Goal: Transaction & Acquisition: Purchase product/service

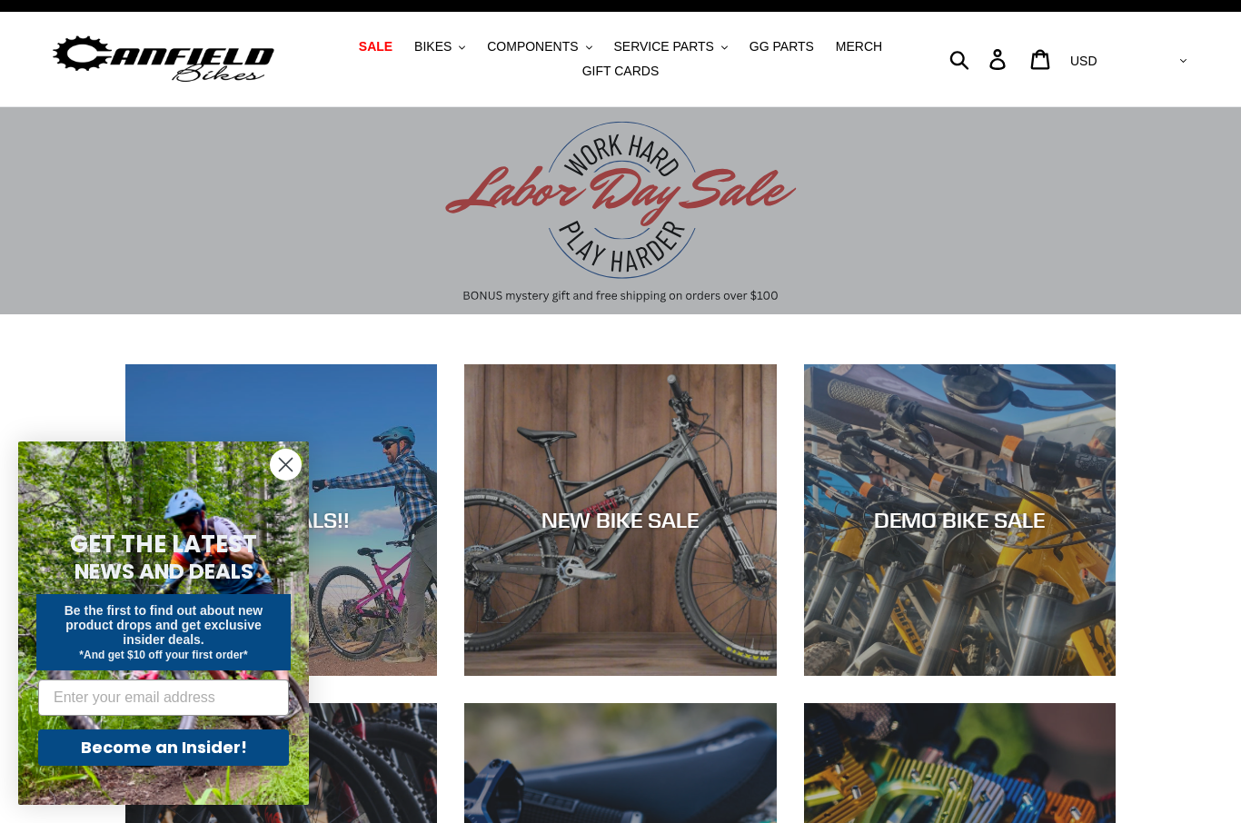
click at [333, 676] on div "REAL DEALS!!" at bounding box center [281, 676] width 312 height 0
click at [293, 471] on circle "Close dialog" at bounding box center [286, 465] width 30 height 30
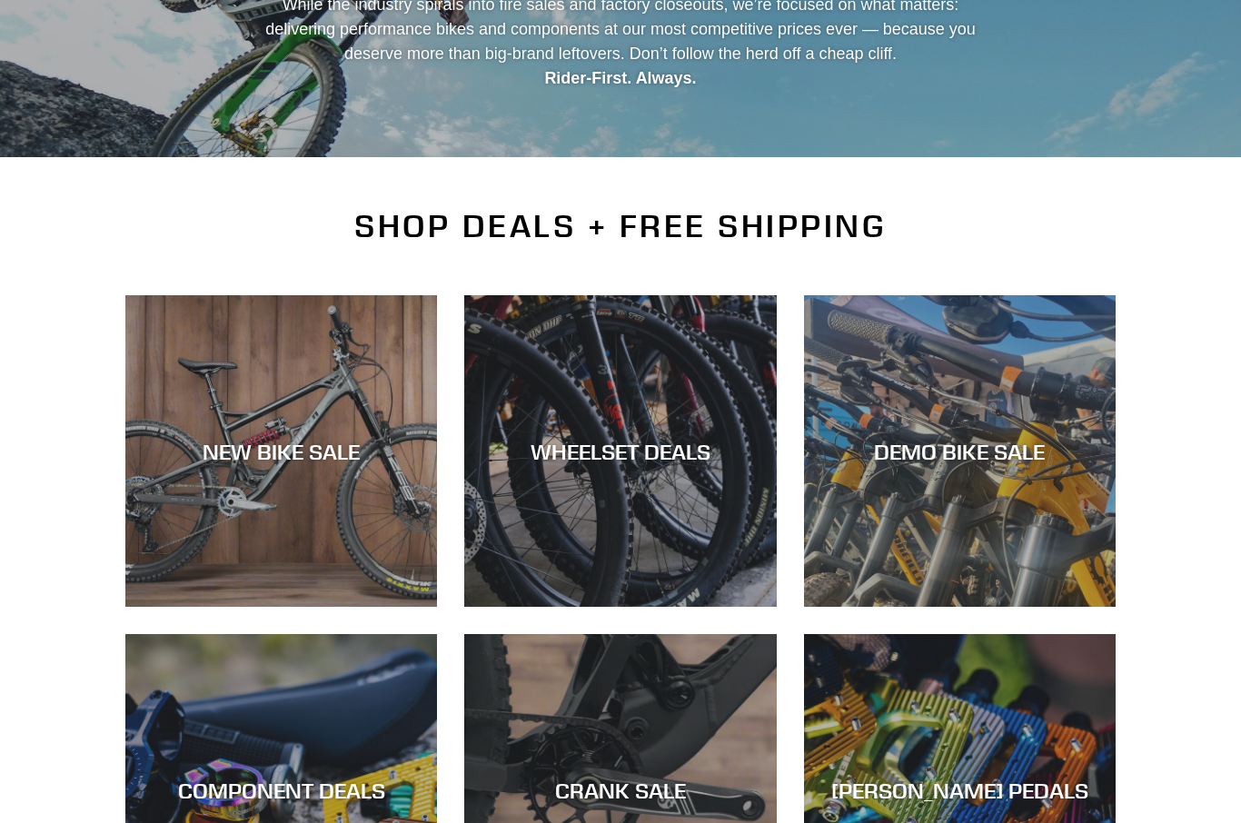
scroll to position [344, 0]
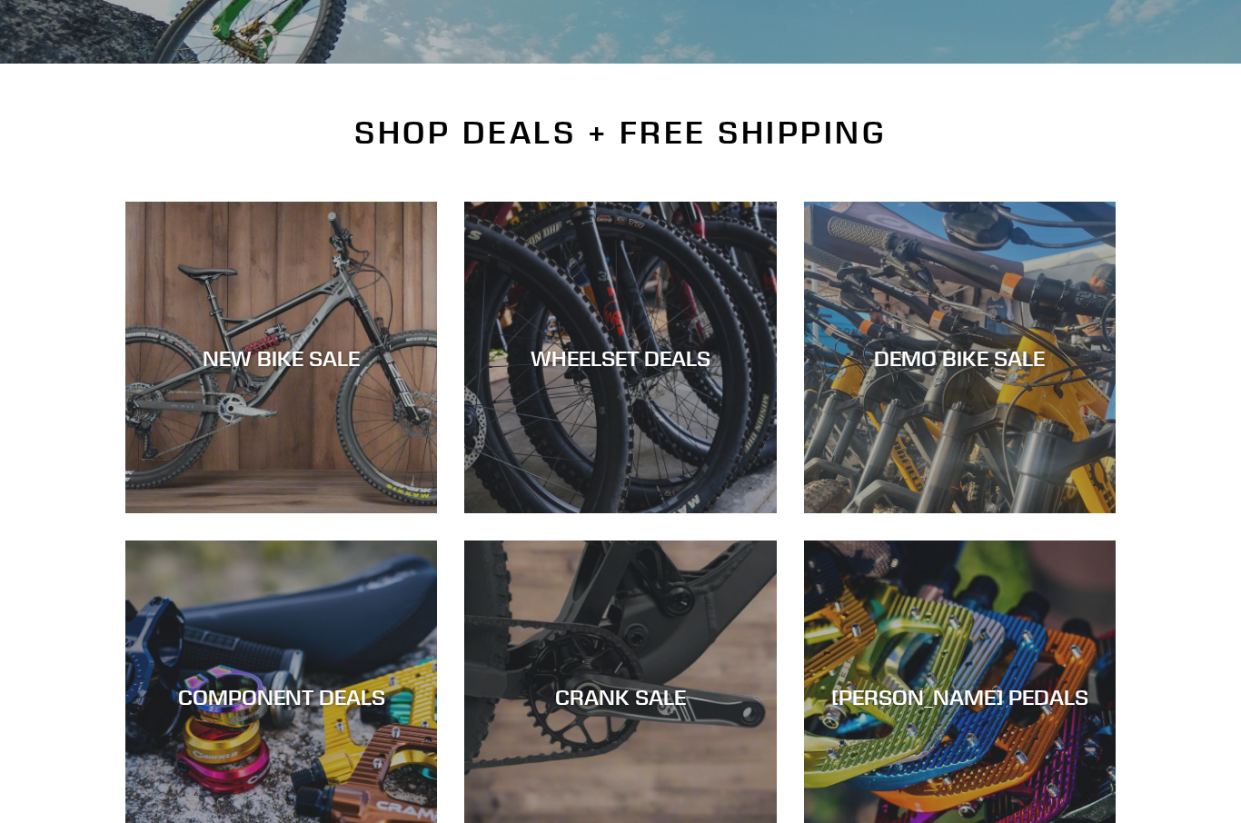
click at [353, 513] on div "NEW BIKE SALE" at bounding box center [281, 513] width 312 height 0
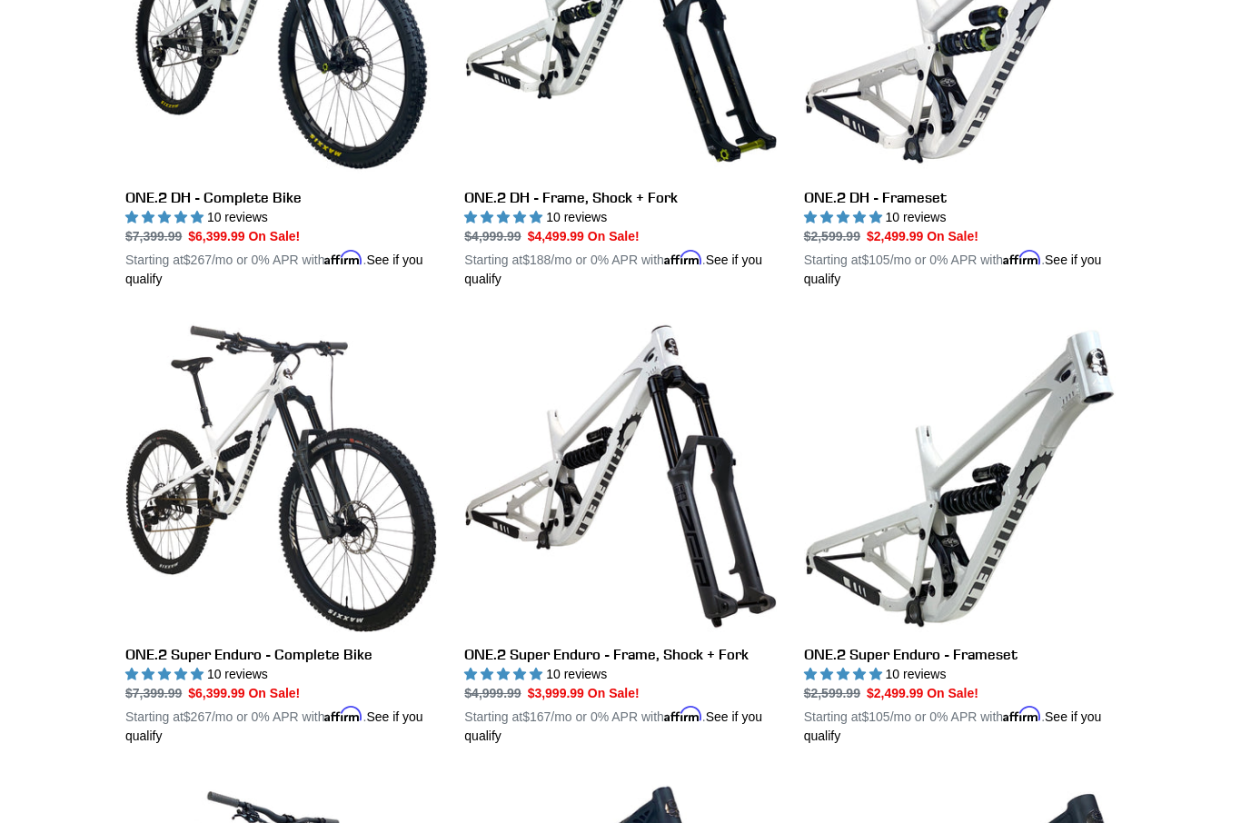
scroll to position [1134, 0]
click at [322, 657] on link "ONE.2 Super Enduro - Complete Bike" at bounding box center [281, 533] width 312 height 425
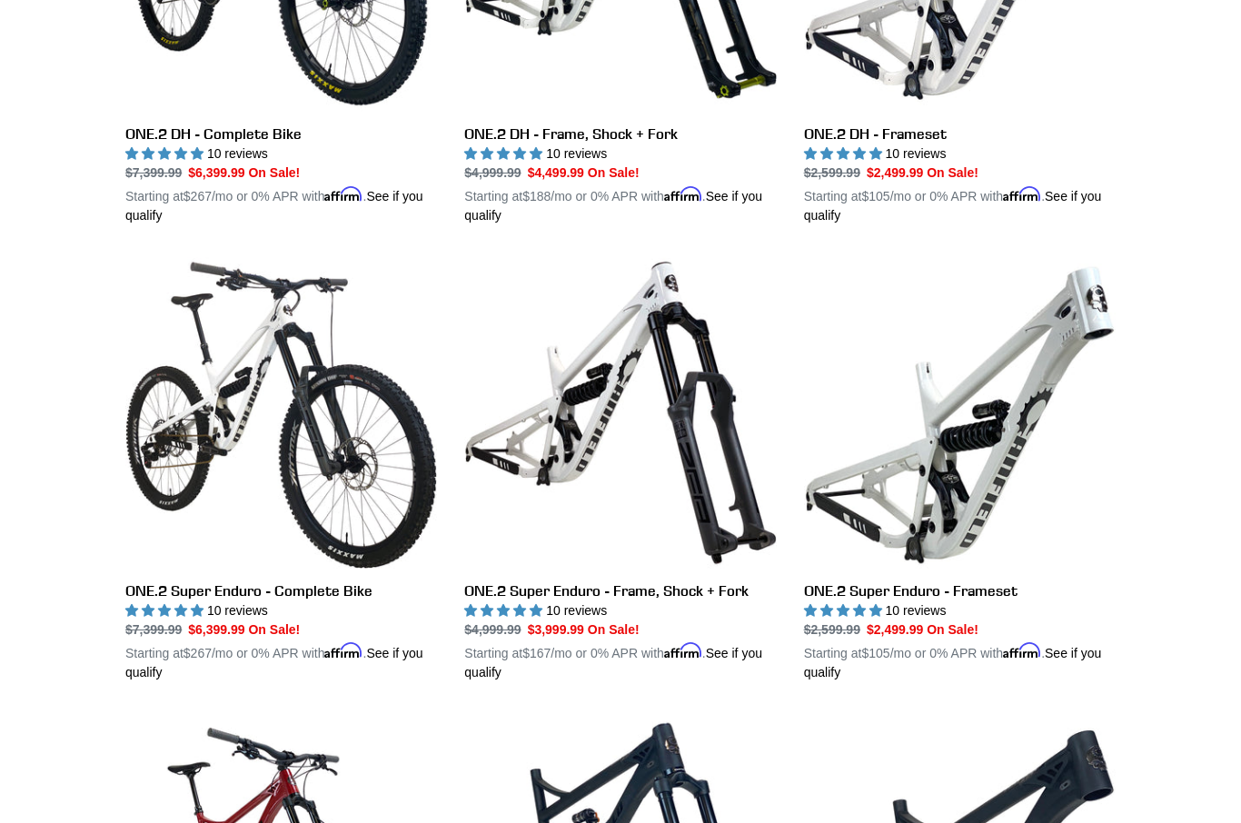
click at [691, 443] on link "ONE.2 Super Enduro - Frame, Shock + Fork" at bounding box center [620, 469] width 312 height 425
click at [1008, 439] on link "ONE.2 Super Enduro - Frameset" at bounding box center [960, 469] width 312 height 425
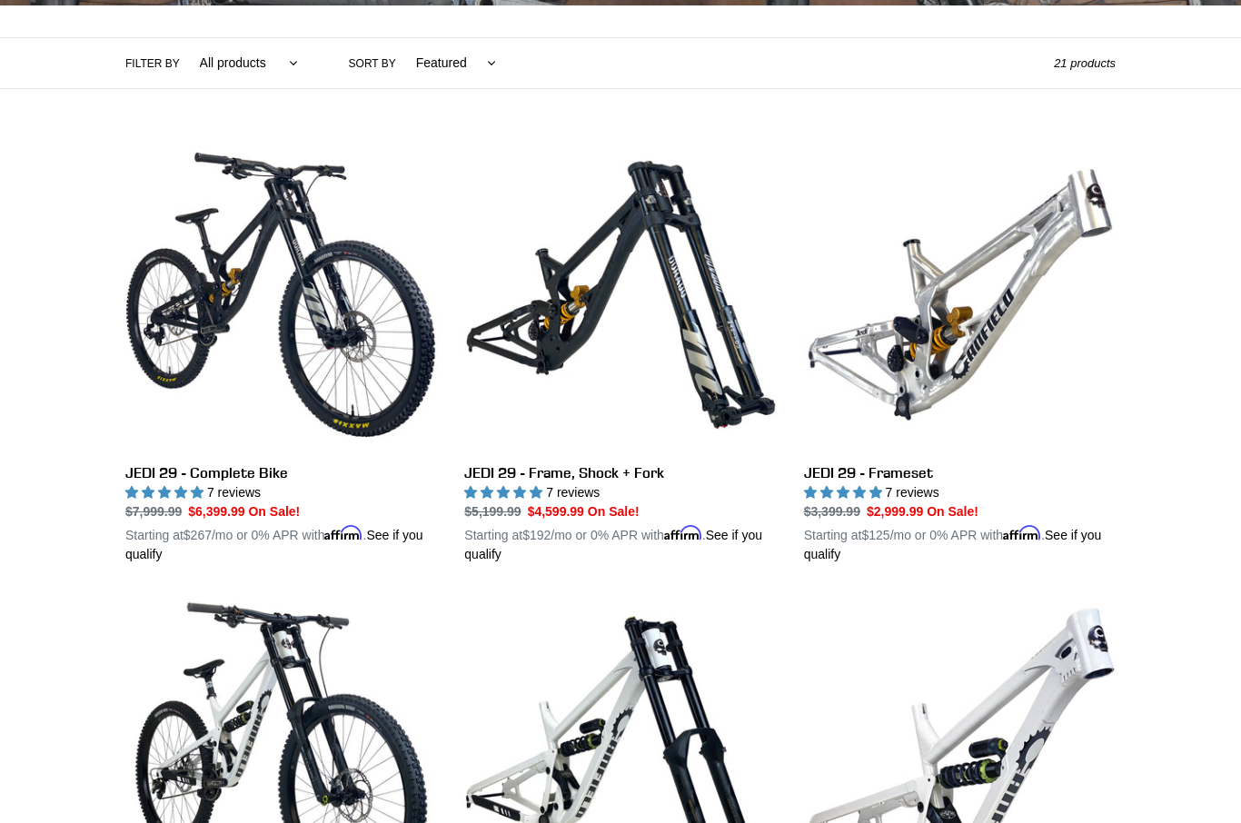
scroll to position [402, 0]
click at [343, 384] on link "JEDI 29 - Complete Bike" at bounding box center [281, 351] width 312 height 425
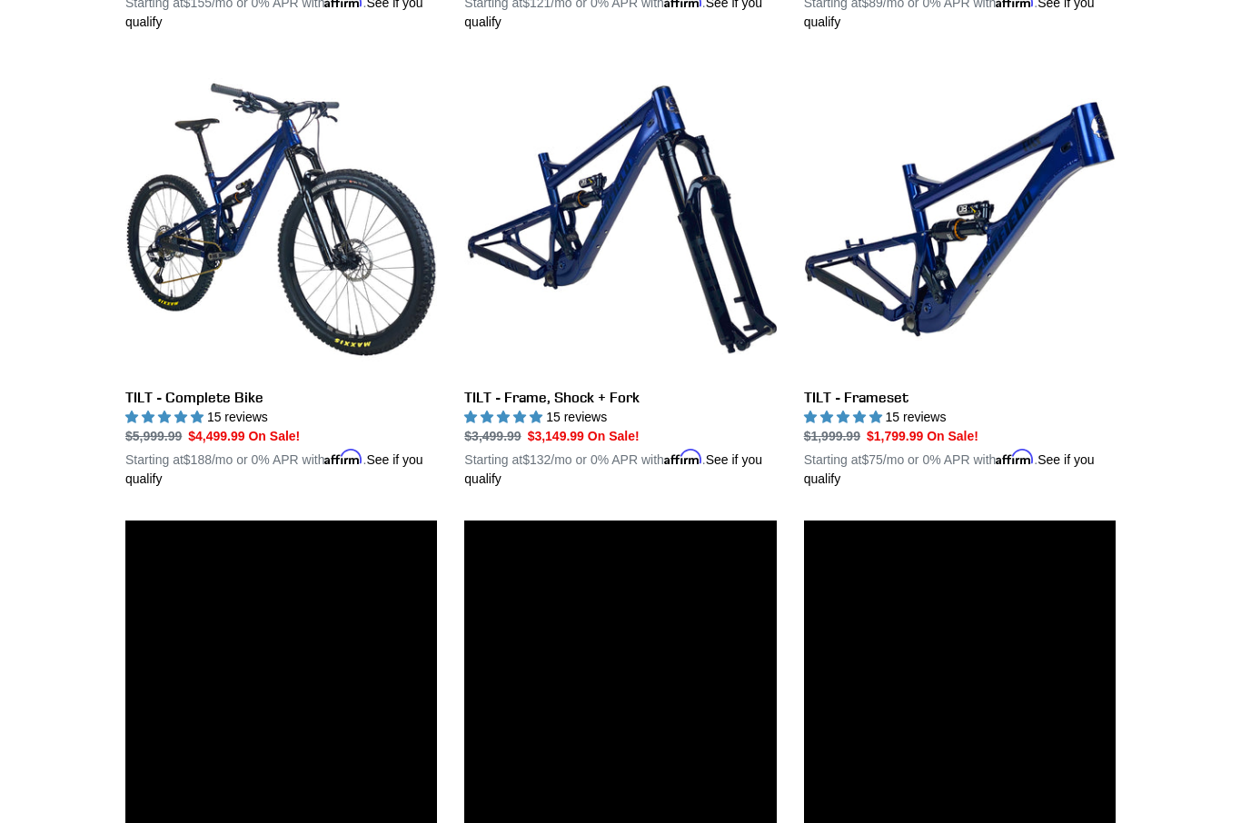
scroll to position [2035, 0]
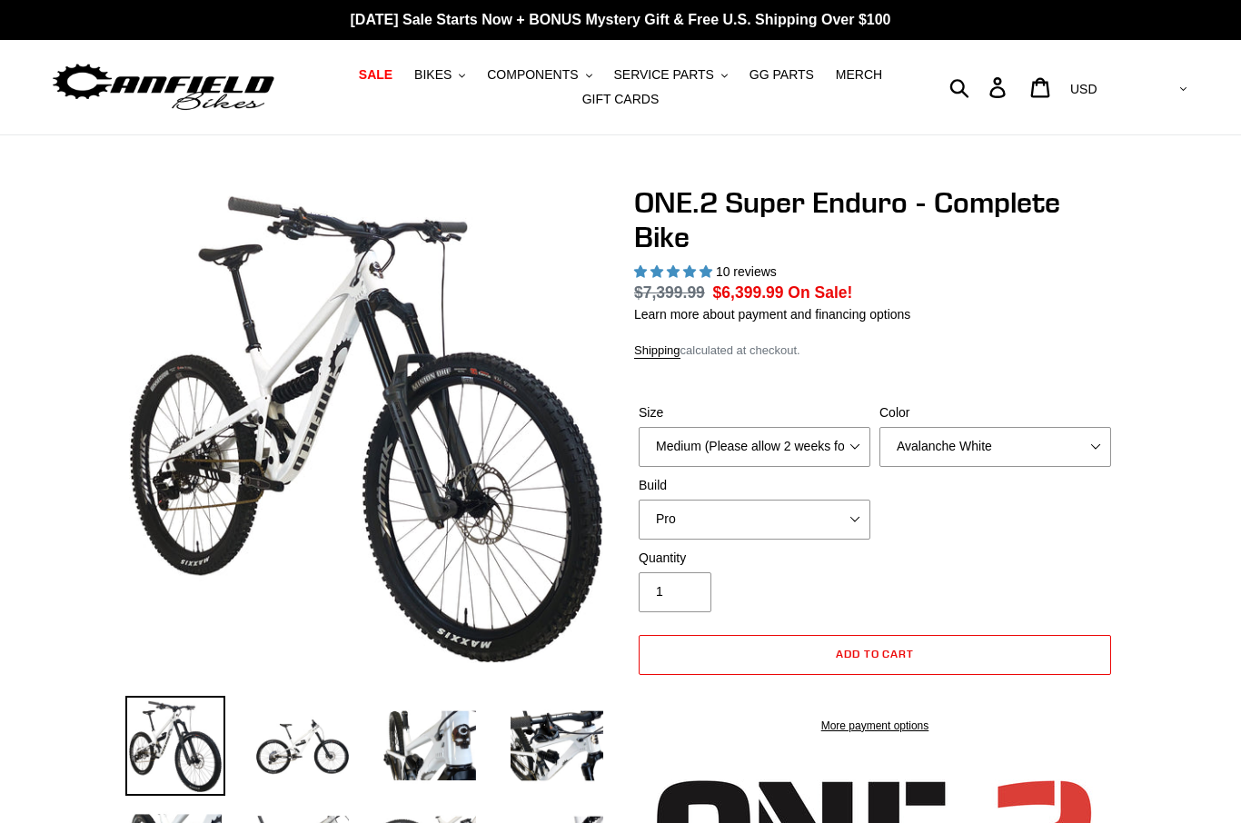
select select "highest-rating"
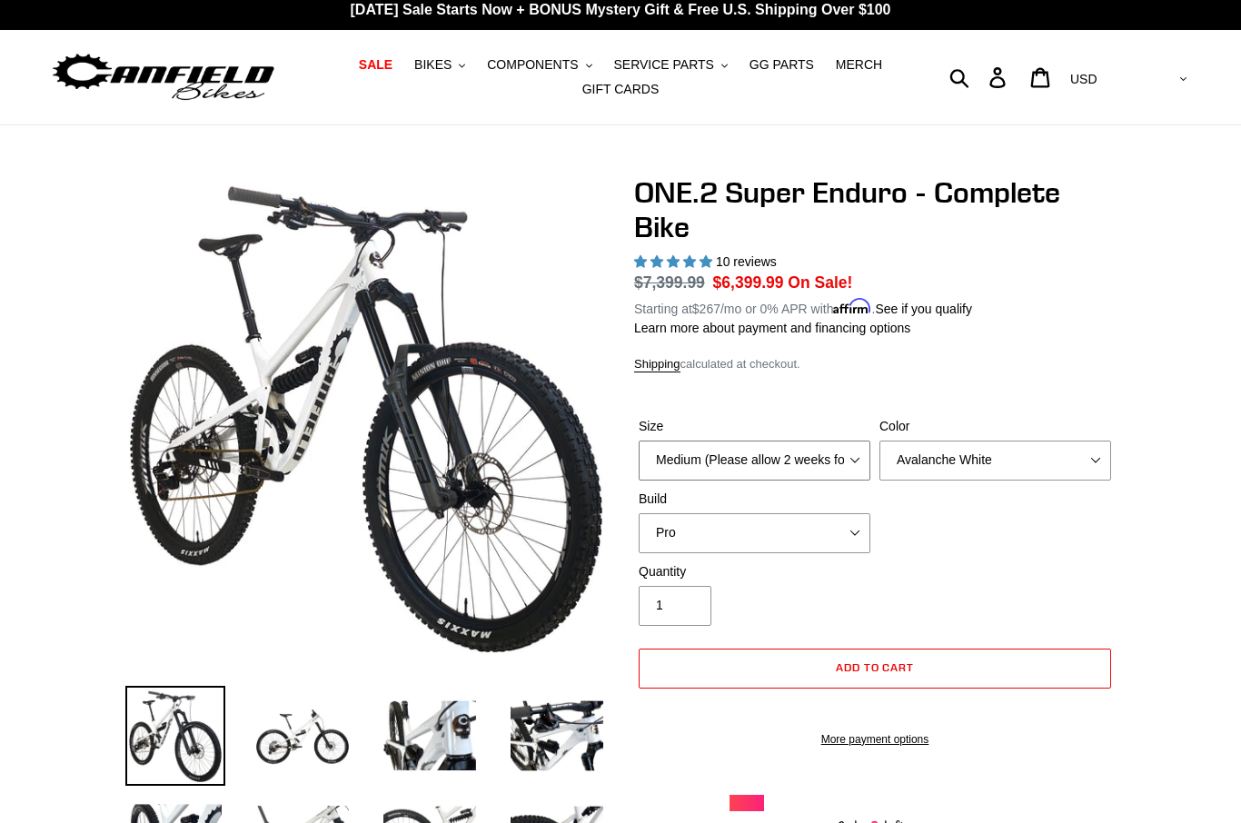
click at [719, 459] on select "Medium (Please allow 2 weeks for delivery) Large (Sold Out)" at bounding box center [755, 461] width 232 height 40
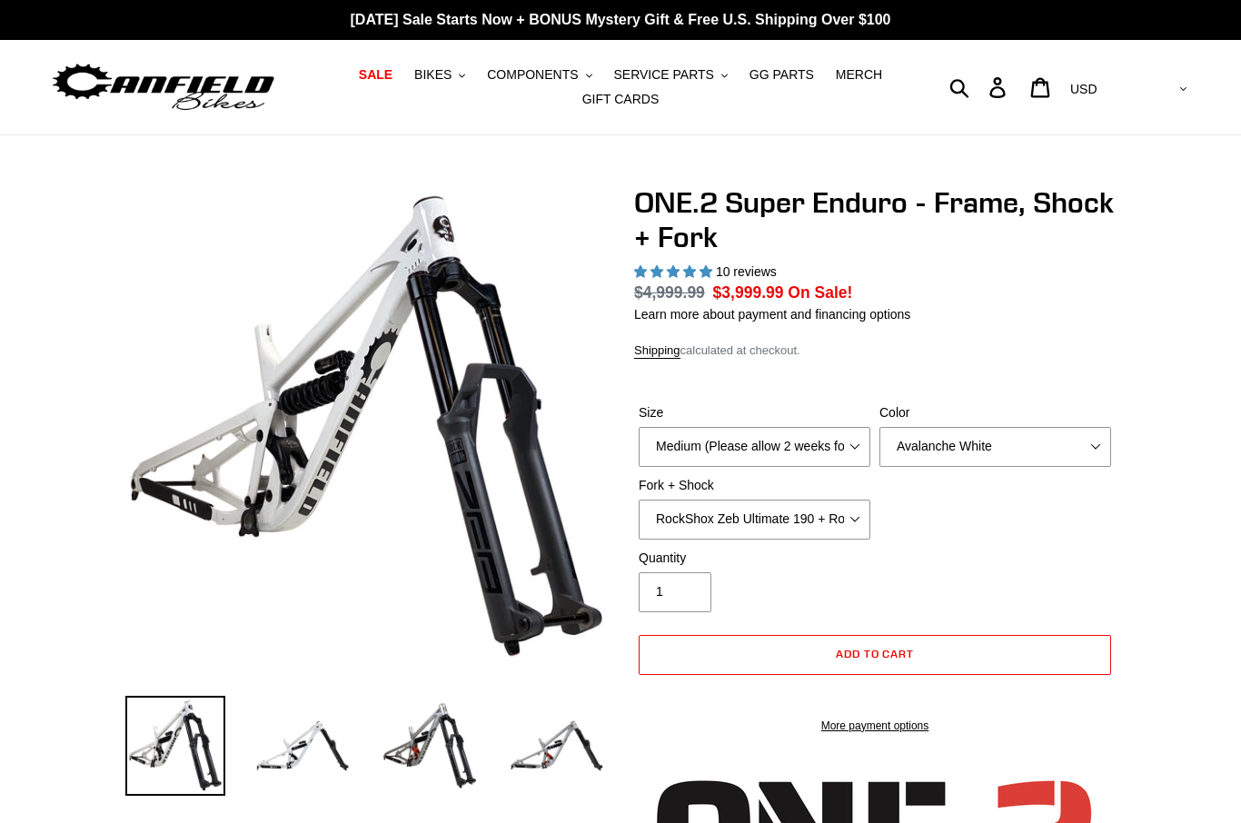
select select "highest-rating"
click at [749, 442] on select "Medium (Please allow 2 weeks for delivery) Large (Sold Out)" at bounding box center [755, 447] width 232 height 40
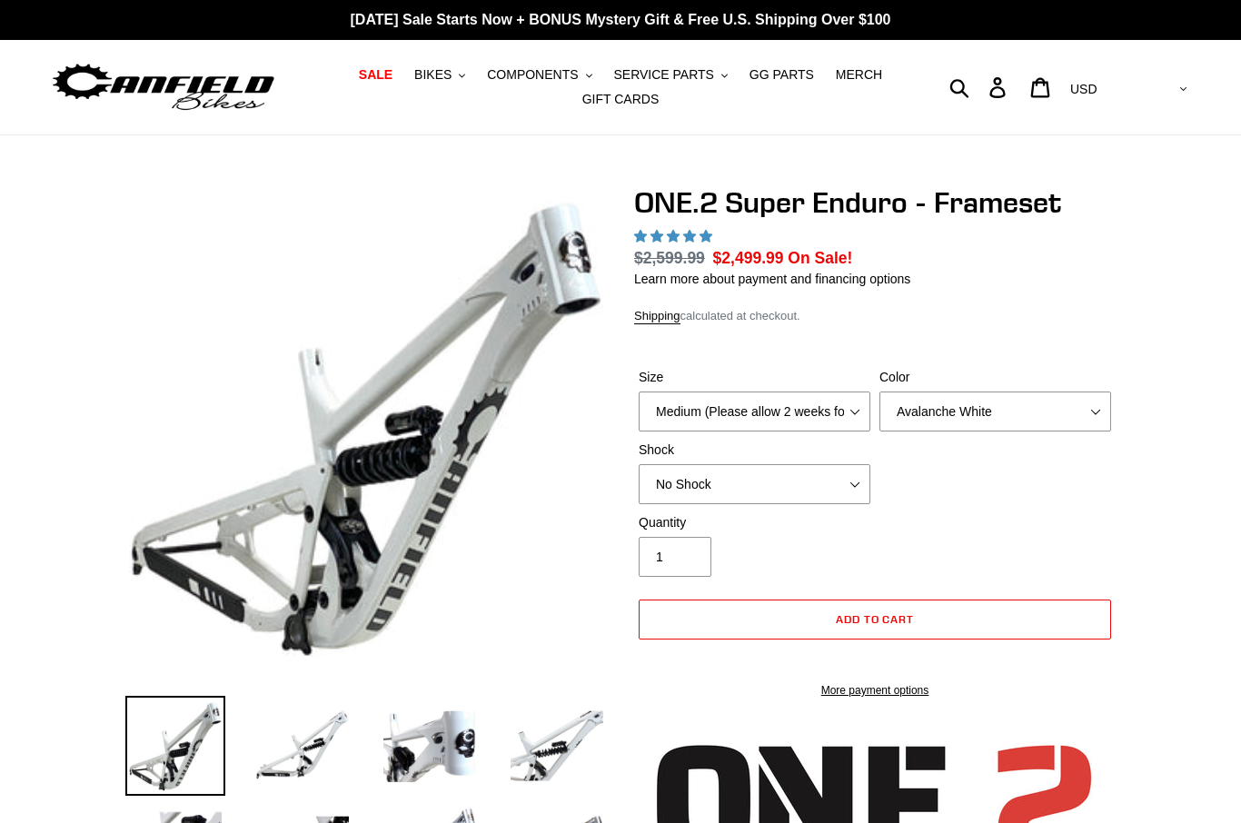
select select "highest-rating"
click at [837, 405] on select "Medium (Please allow 2 weeks for delivery) Large (Sold Out)" at bounding box center [755, 411] width 232 height 40
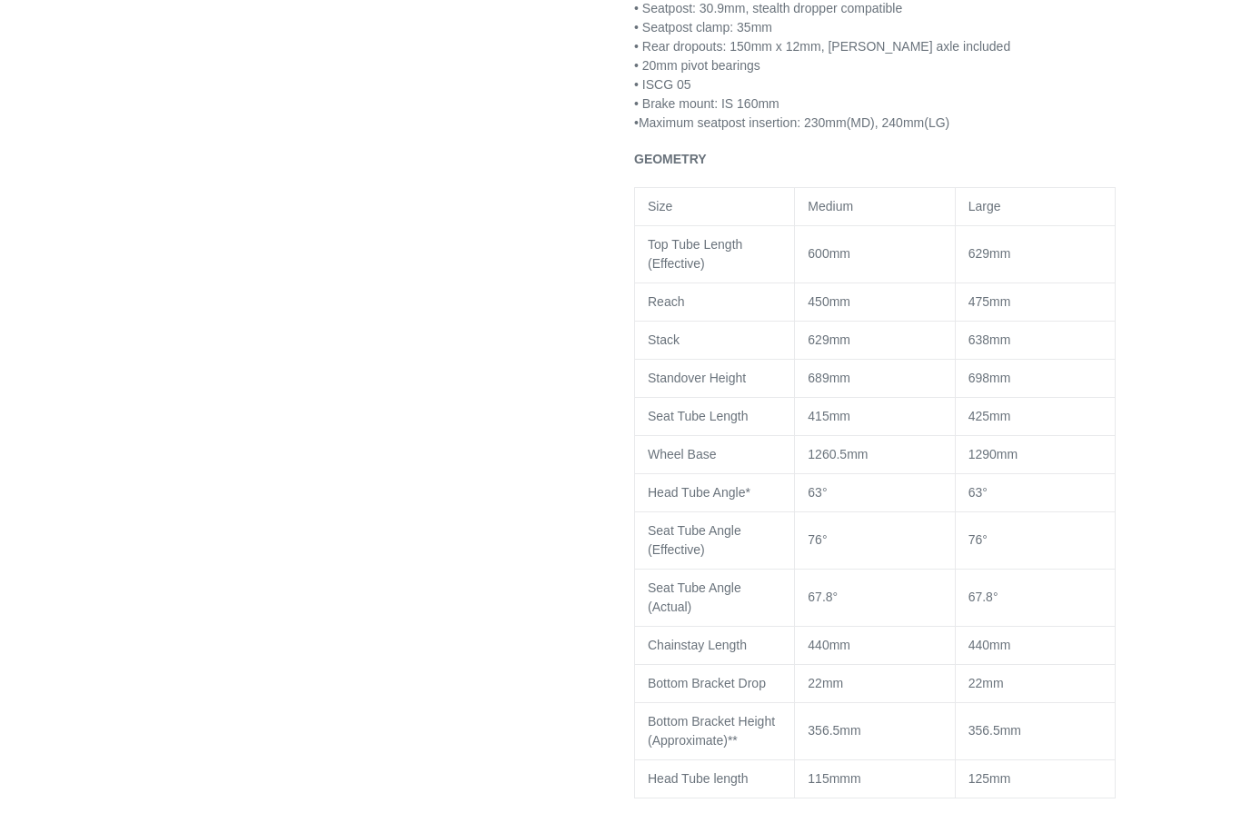
scroll to position [1656, 0]
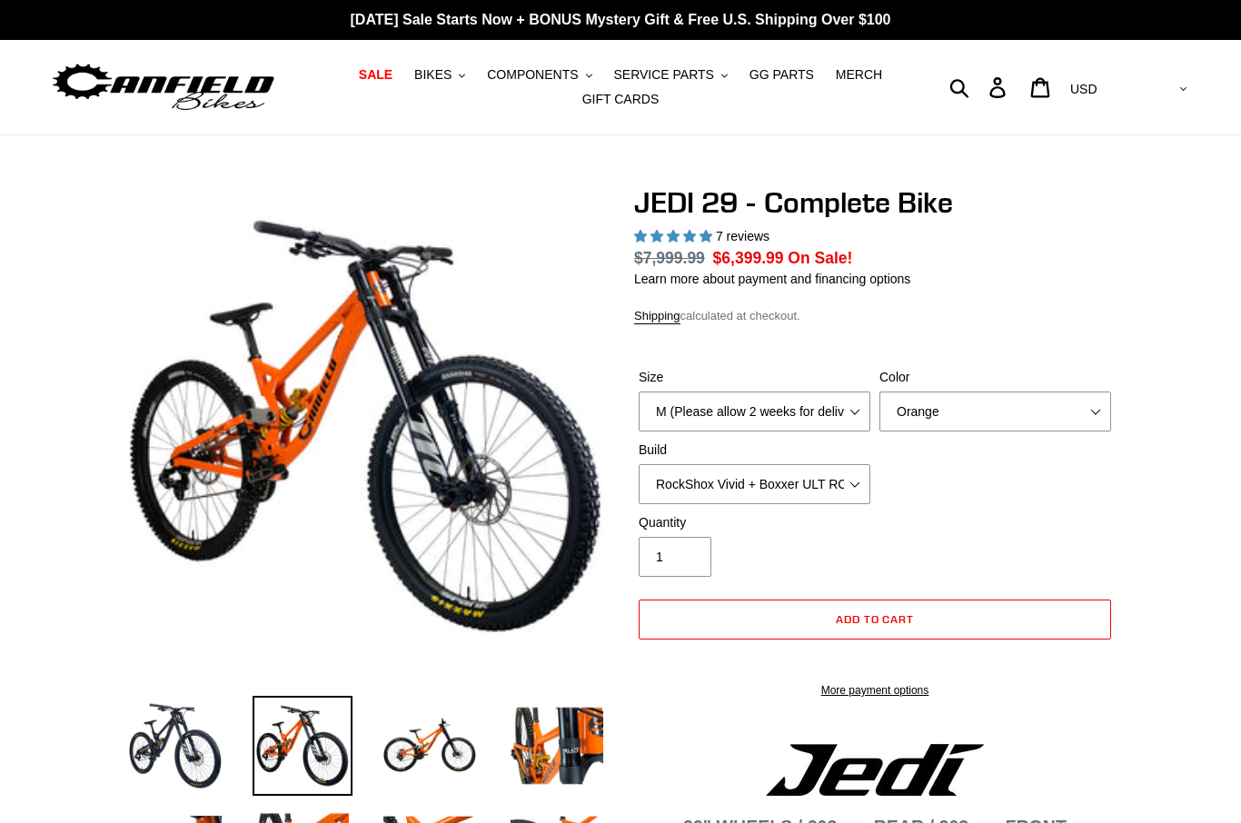
select select "highest-rating"
select select "L (Please allow 2 weeks for delivery)"
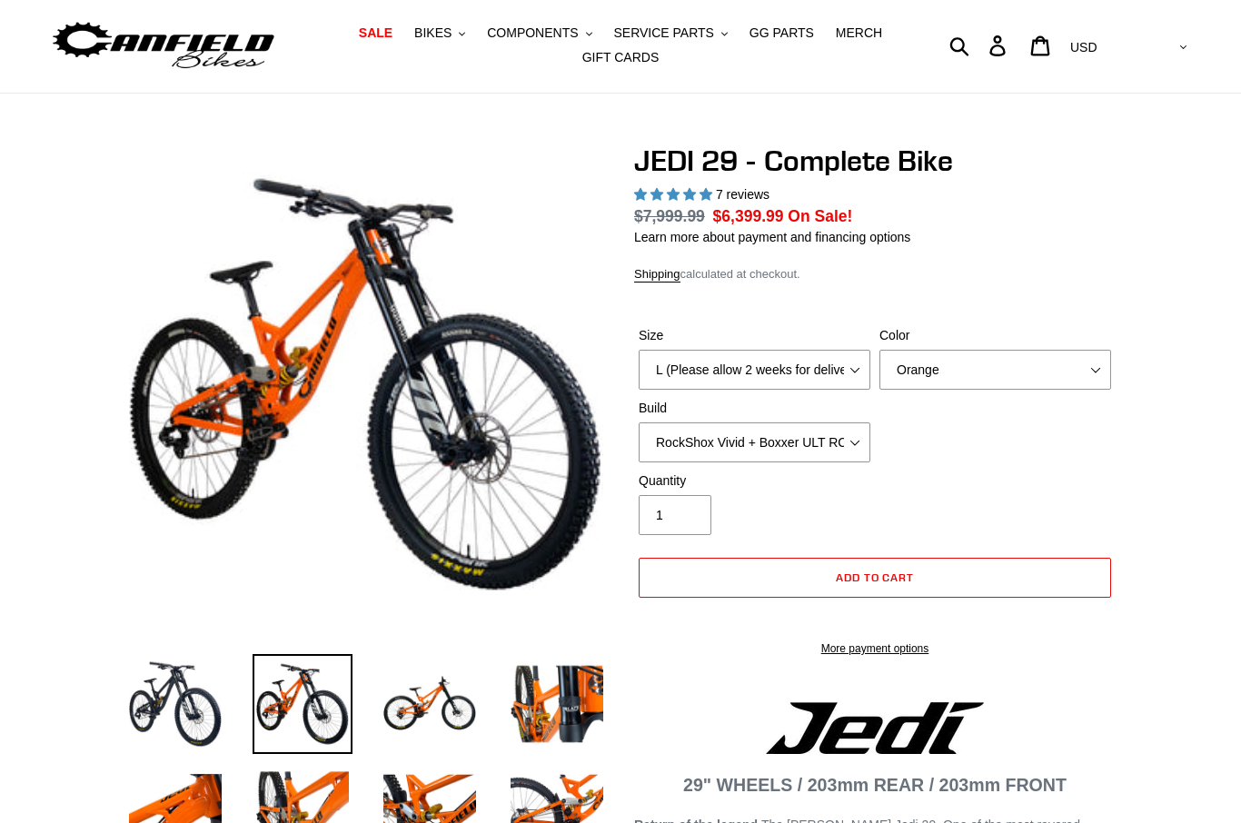
scroll to position [42, 0]
click at [1030, 367] on select "Orange Stealth Black Raw" at bounding box center [995, 370] width 232 height 40
click at [839, 449] on select "RockShox Vivid + Boxxer ULT RC2 C3 200 + SRAM XO RockShox Vivid + Boxxer ULT RC…" at bounding box center [755, 442] width 232 height 40
click at [807, 447] on select "RockShox Vivid + Boxxer ULT RC2 C3 200 + SRAM XO RockShox Vivid + Boxxer ULT RC…" at bounding box center [755, 442] width 232 height 40
click at [816, 444] on select "RockShox Vivid + Boxxer ULT RC2 C3 200 + SRAM XO RockShox Vivid + Boxxer ULT RC…" at bounding box center [755, 442] width 232 height 40
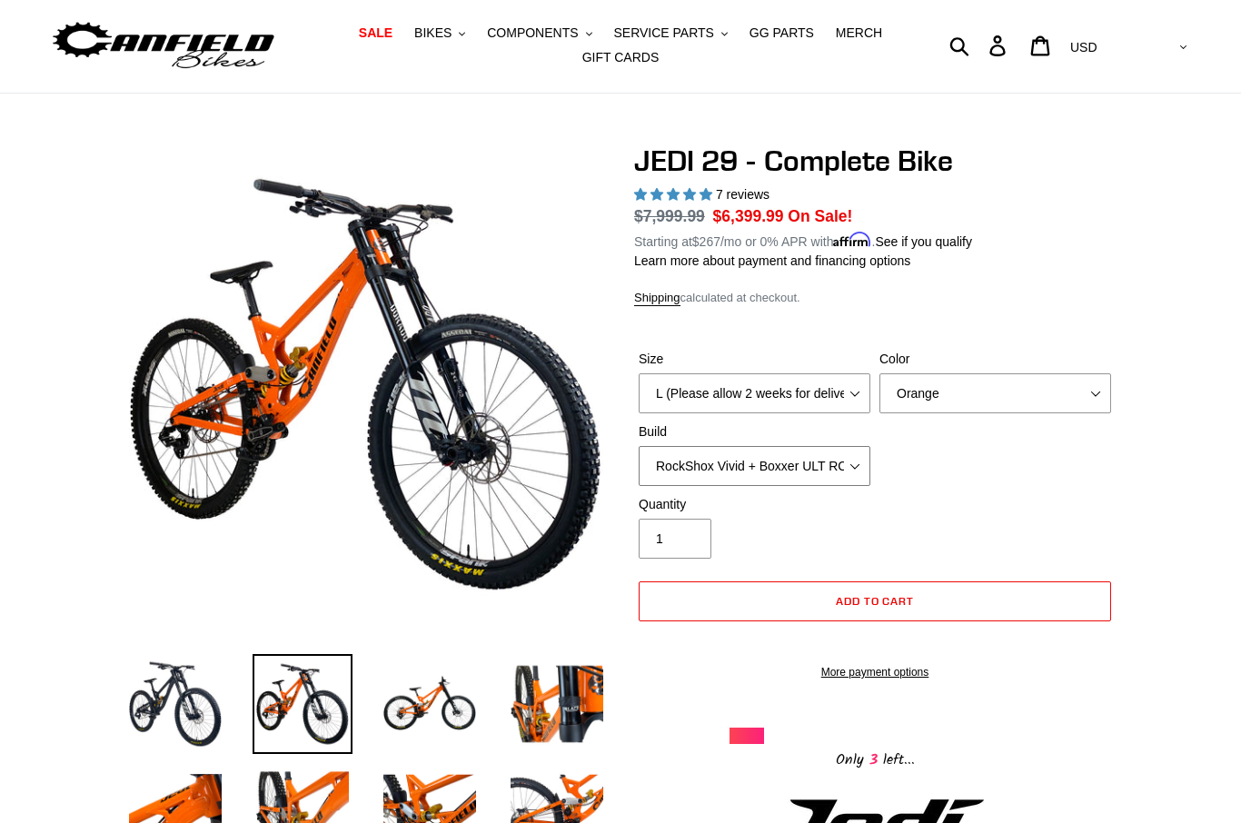
click at [746, 479] on select "RockShox Vivid + Boxxer ULT RC2 C3 200 + SRAM XO RockShox Vivid + Boxxer ULT RC…" at bounding box center [755, 466] width 232 height 40
click at [758, 471] on select "RockShox Vivid + Boxxer ULT RC2 C3 200 + SRAM XO RockShox Vivid + Boxxer ULT RC…" at bounding box center [755, 466] width 232 height 40
click at [717, 481] on select "RockShox Vivid + Boxxer ULT RC2 C3 200 + SRAM XO RockShox Vivid + Boxxer ULT RC…" at bounding box center [755, 466] width 232 height 40
click at [729, 483] on select "RockShox Vivid + Boxxer ULT RC2 C3 200 + SRAM XO RockShox Vivid + Boxxer ULT RC…" at bounding box center [755, 466] width 232 height 40
click at [754, 472] on select "RockShox Vivid + Boxxer ULT RC2 C3 200 + SRAM XO RockShox Vivid + Boxxer ULT RC…" at bounding box center [755, 466] width 232 height 40
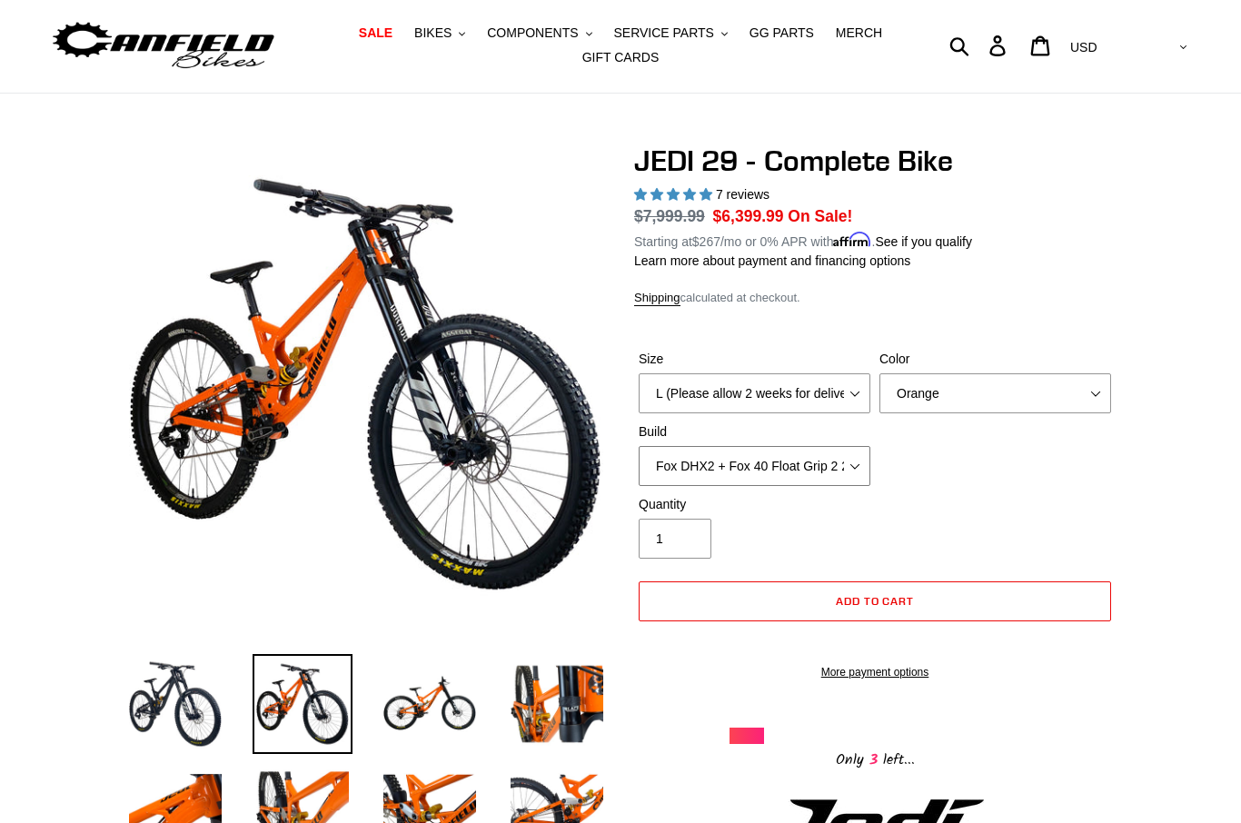
select select "EXT [PERSON_NAME] V3 + EXT Vaia 200 + Shimano"
click at [800, 495] on label "Quantity" at bounding box center [755, 504] width 232 height 19
click at [711, 519] on input "1" at bounding box center [675, 539] width 73 height 40
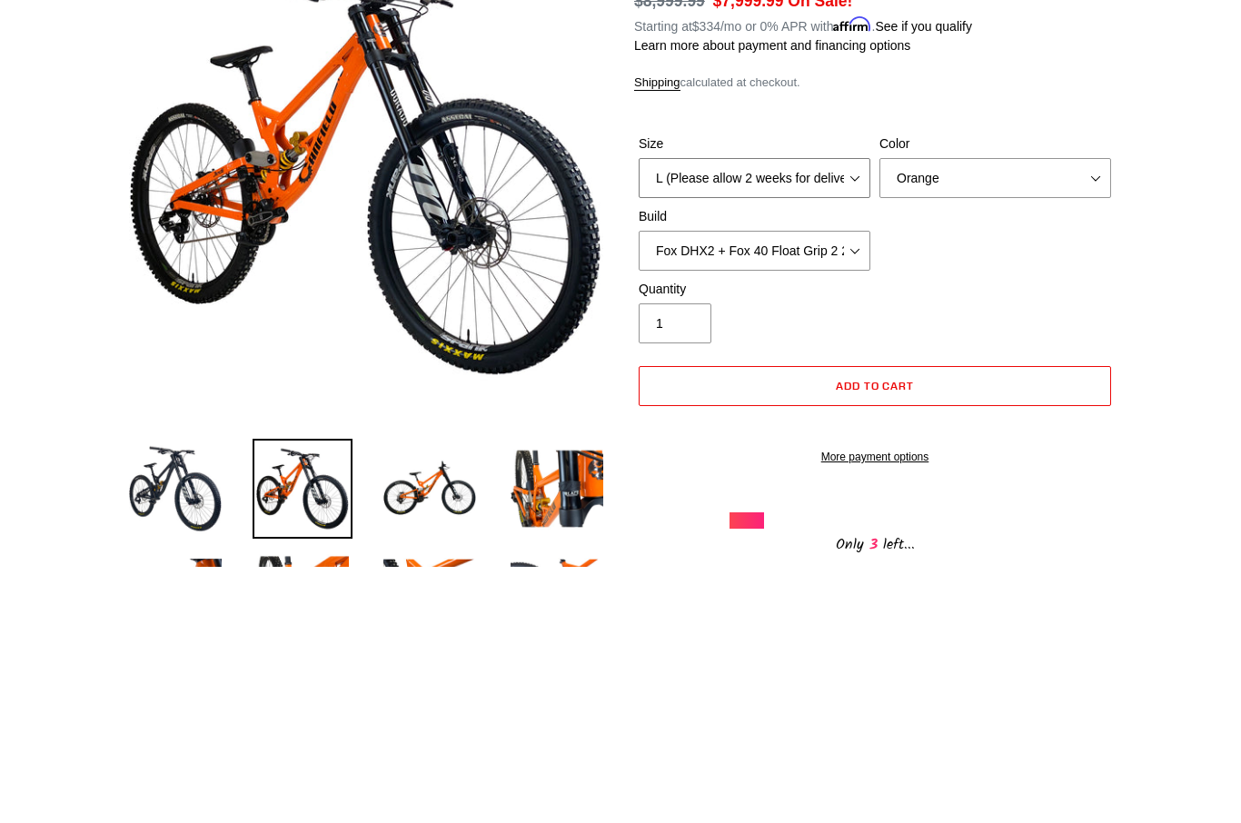
click at [827, 415] on select "M (Please allow 2 weeks for delivery) L (Please allow 2 weeks for delivery) XL …" at bounding box center [755, 435] width 232 height 40
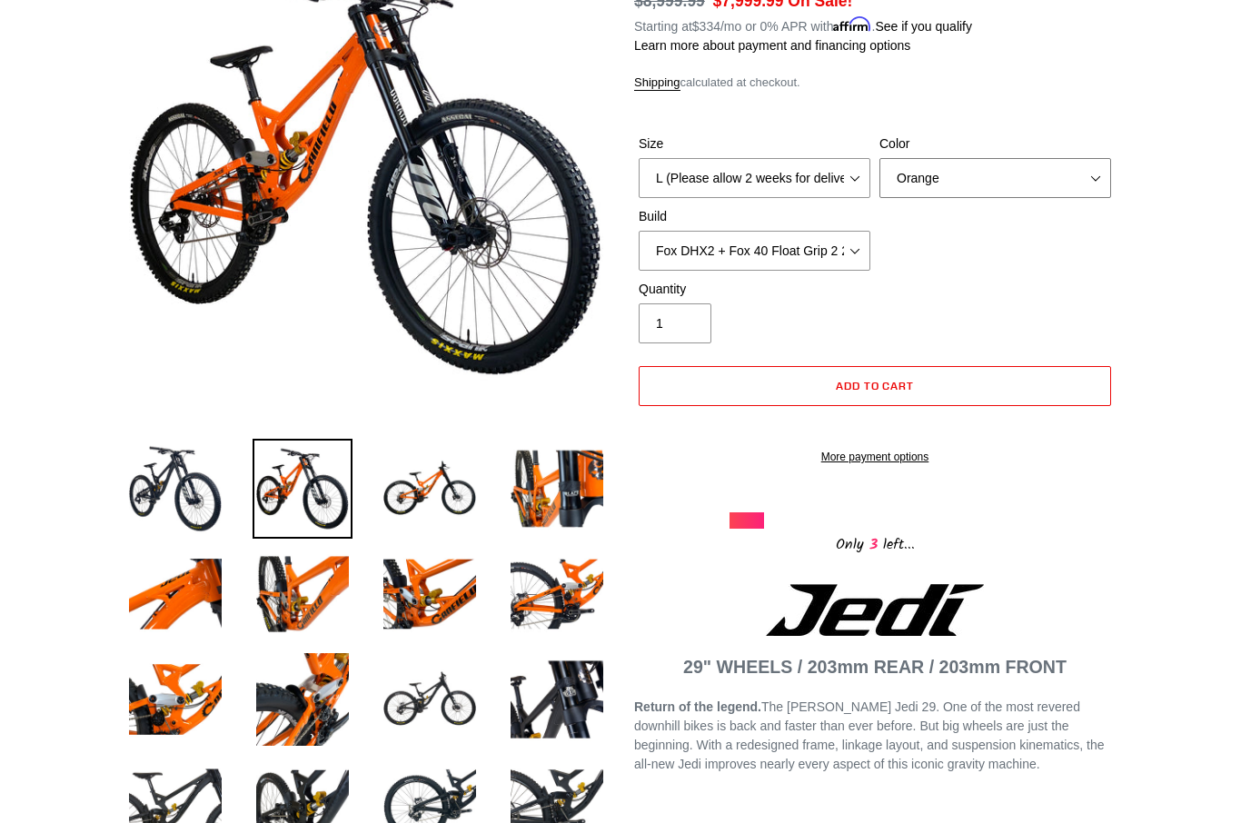
click at [983, 180] on select "Orange Stealth Black Raw" at bounding box center [995, 178] width 232 height 40
click at [1016, 174] on select "Orange Stealth Black Raw" at bounding box center [995, 178] width 232 height 40
click at [1037, 165] on select "Orange Stealth Black Raw" at bounding box center [995, 178] width 232 height 40
select select "Orange"
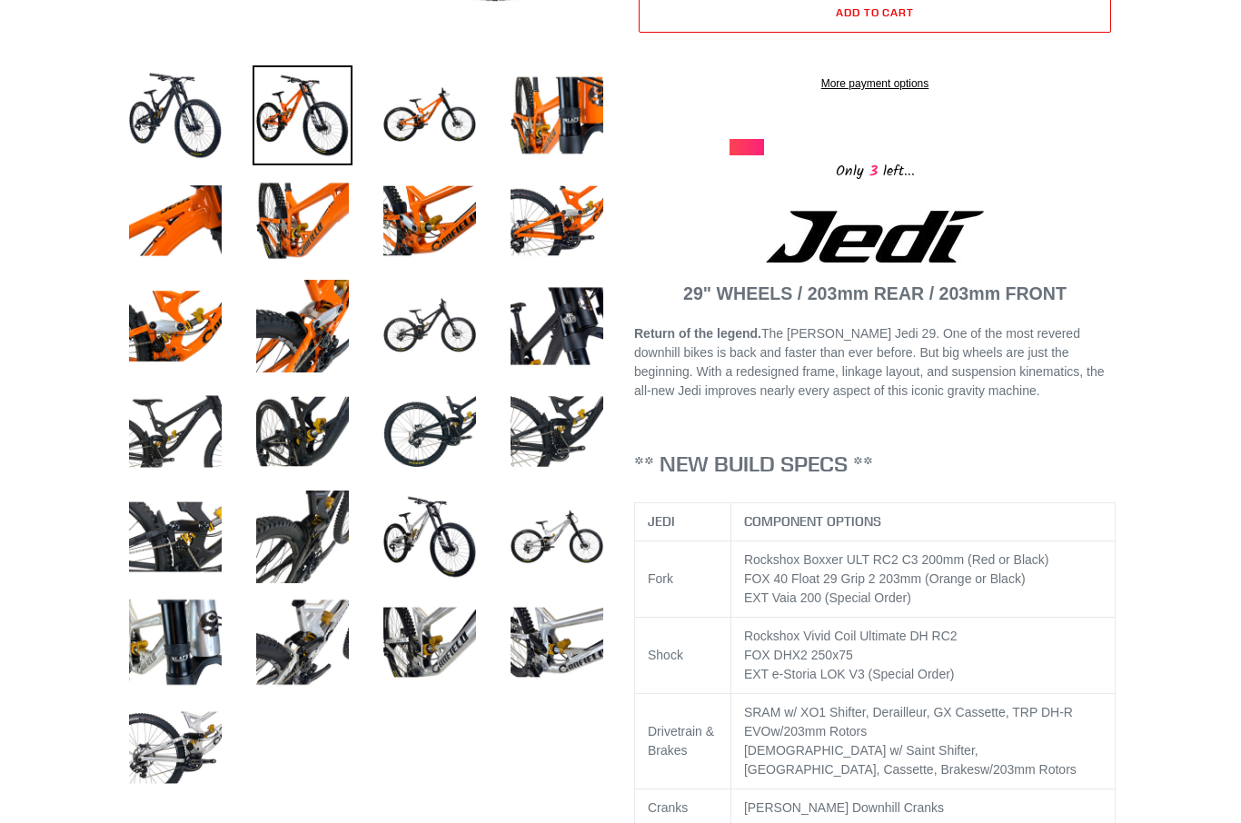
click at [560, 550] on img at bounding box center [557, 537] width 100 height 100
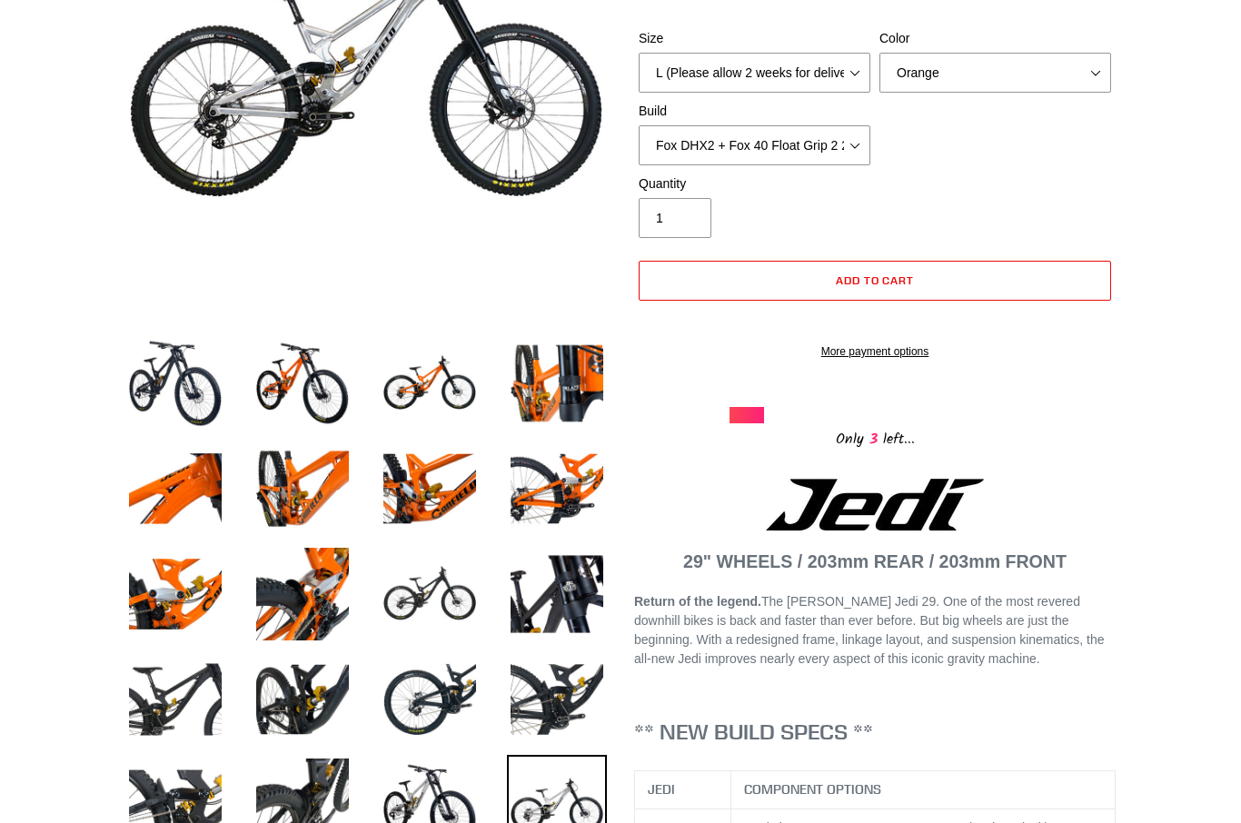
scroll to position [113, 0]
